Goal: Information Seeking & Learning: Learn about a topic

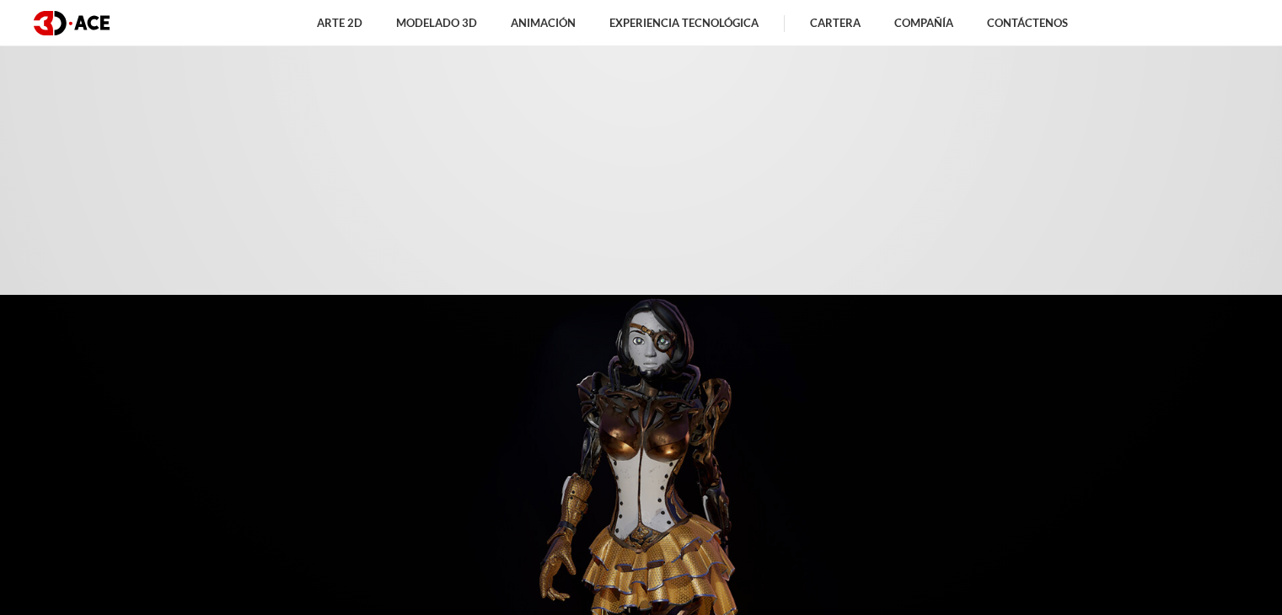
scroll to position [879, 0]
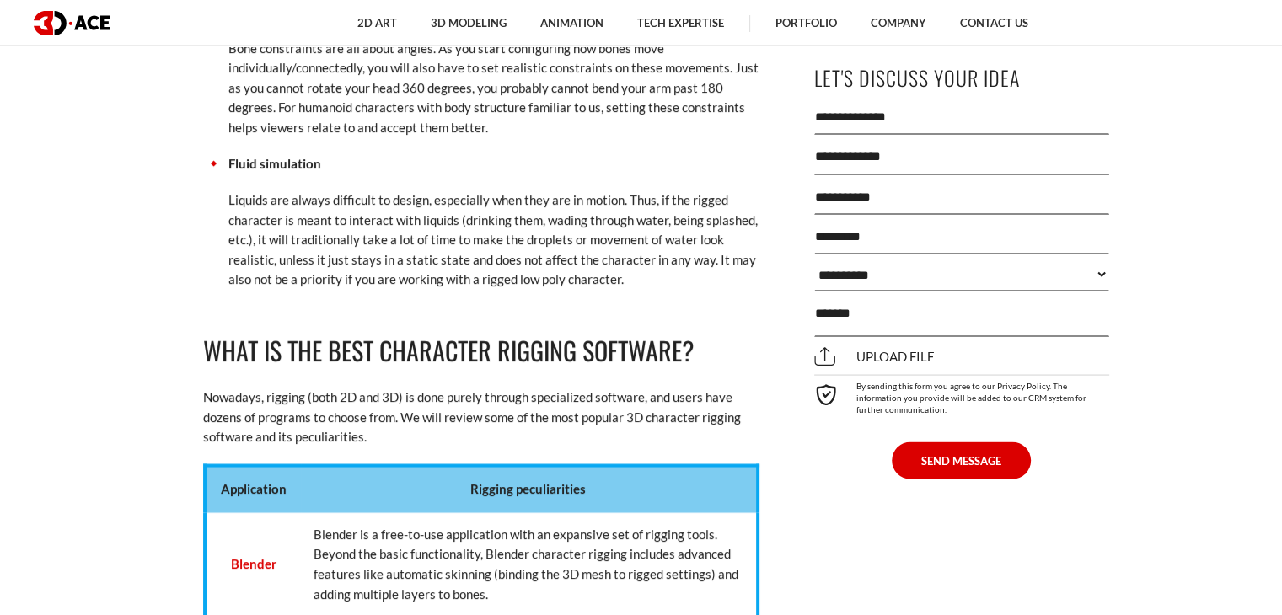
scroll to position [3270, 0]
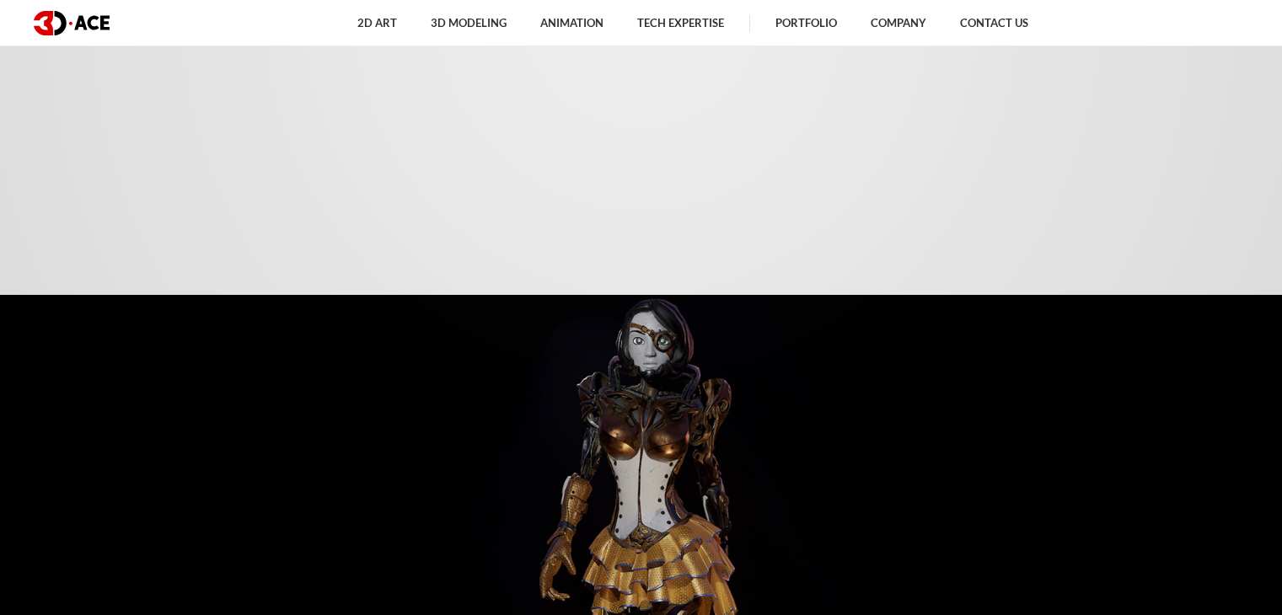
scroll to position [3270, 0]
